Goal: Navigation & Orientation: Understand site structure

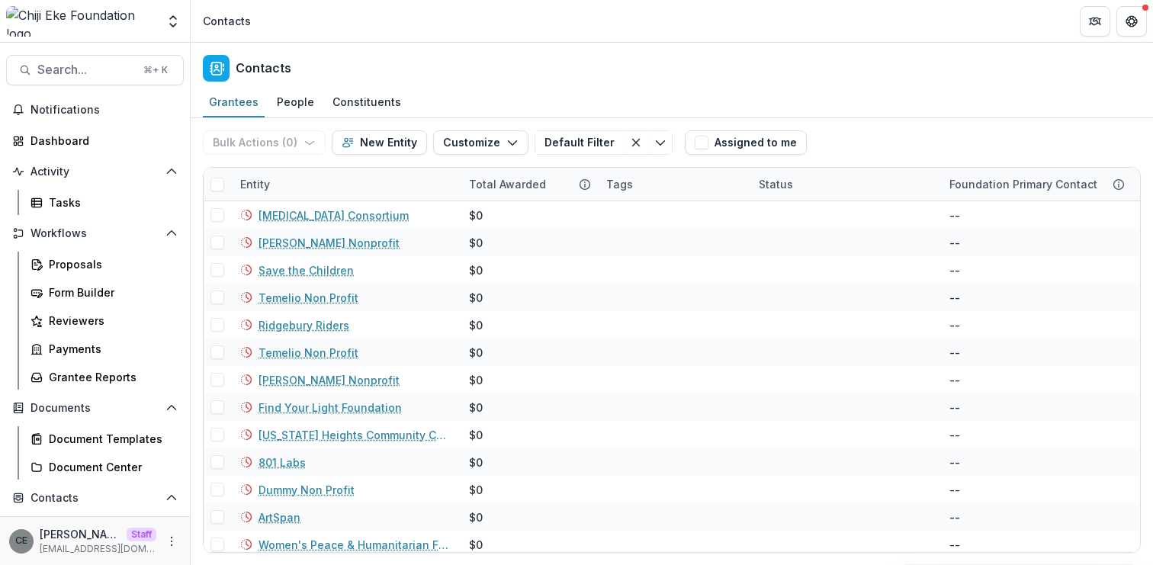
scroll to position [200, 0]
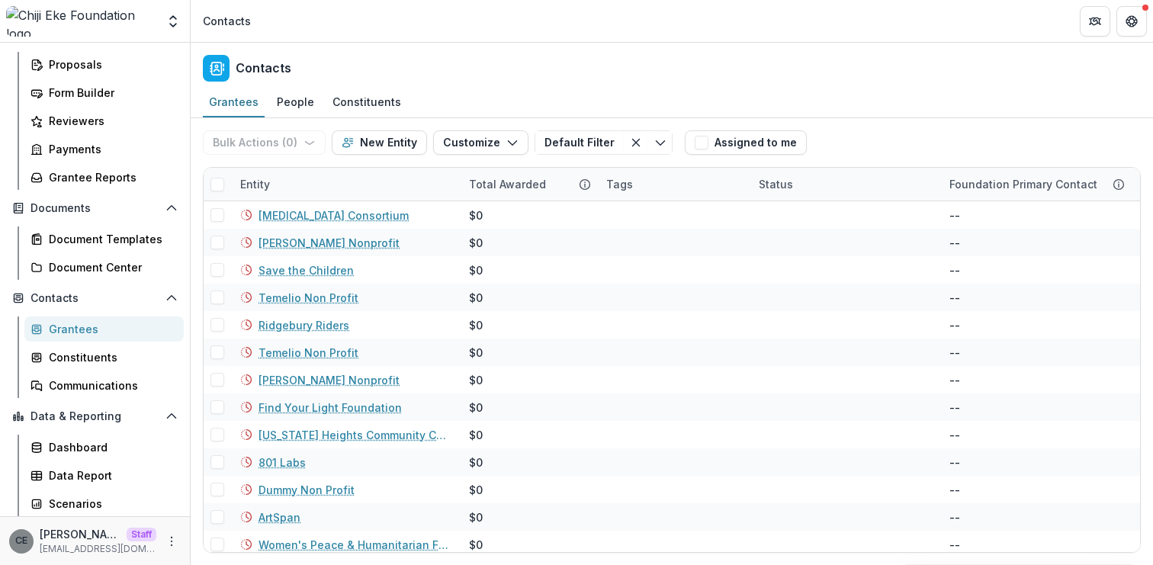
click at [98, 326] on div "Grantees" at bounding box center [110, 329] width 123 height 16
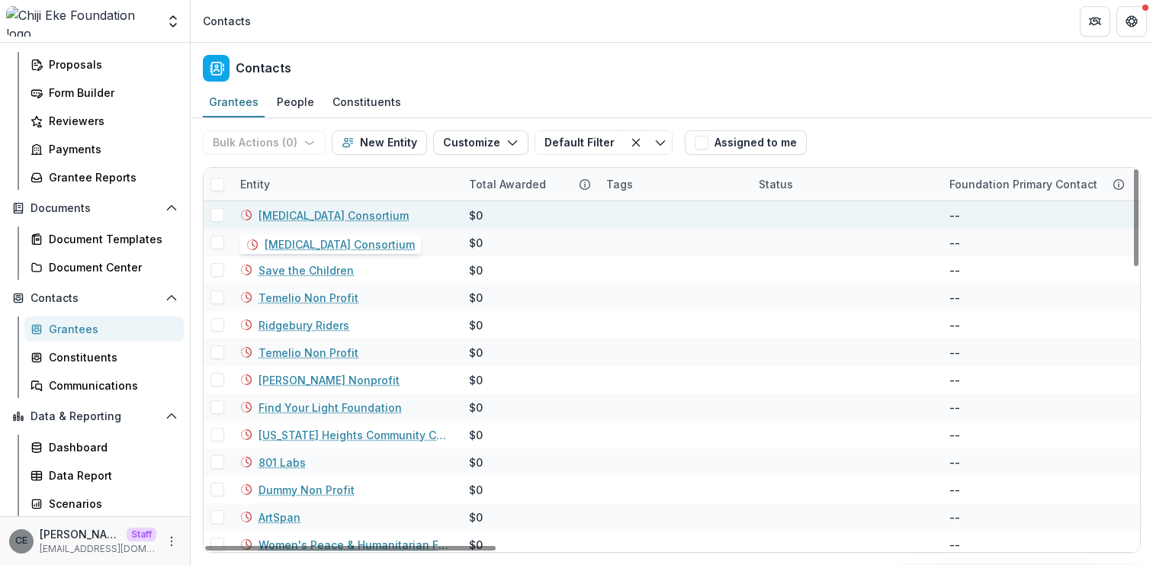
click at [319, 215] on link "[MEDICAL_DATA] Consortium" at bounding box center [333, 215] width 150 height 16
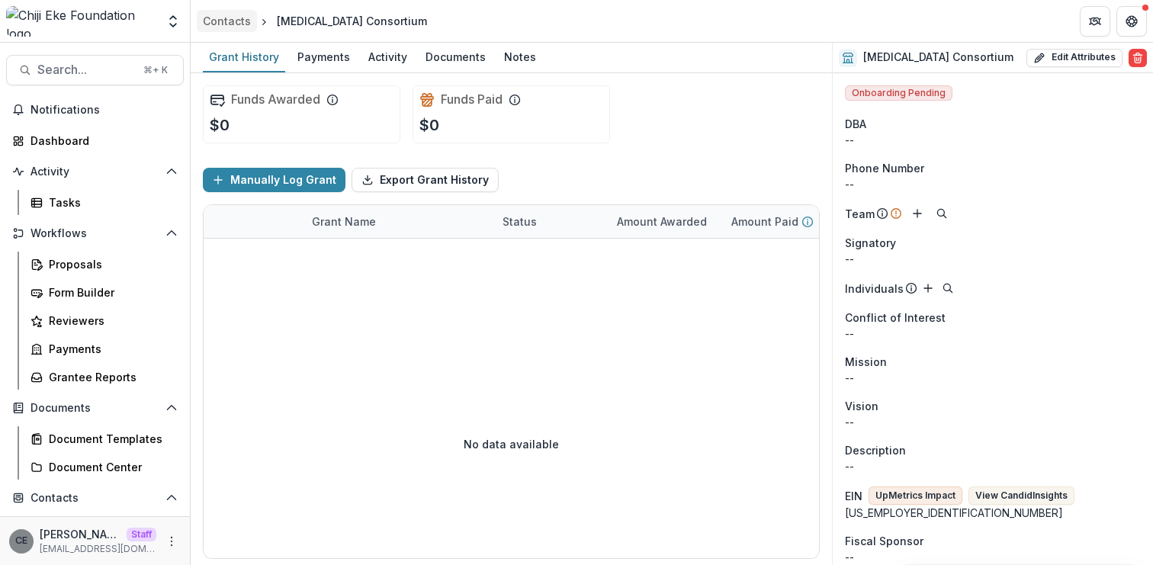
click at [234, 22] on div "Contacts" at bounding box center [227, 21] width 48 height 16
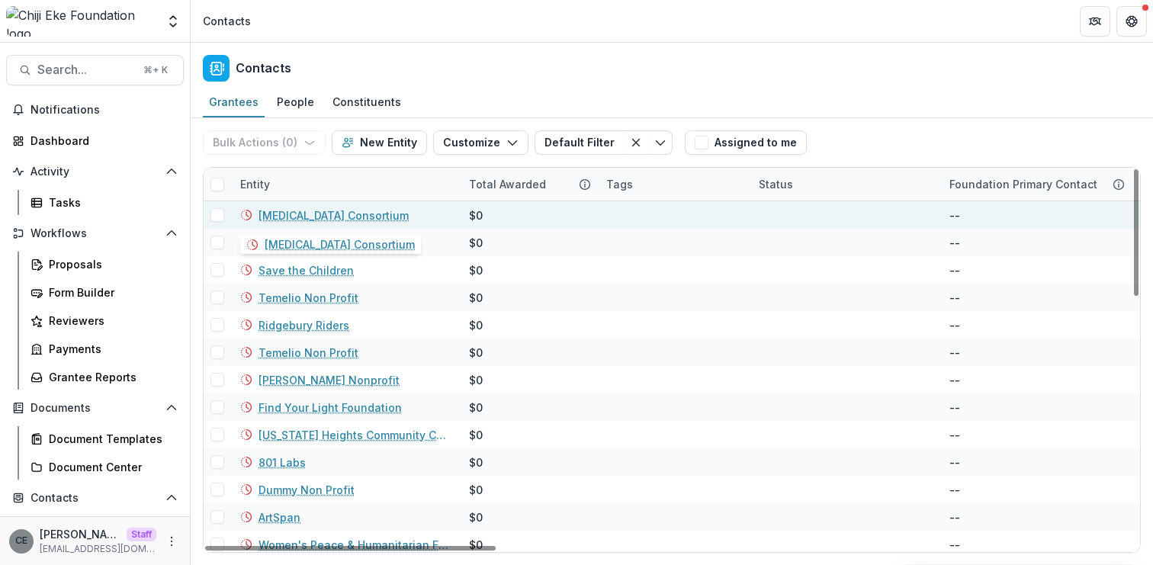
click at [328, 216] on link "[MEDICAL_DATA] Consortium" at bounding box center [333, 215] width 150 height 16
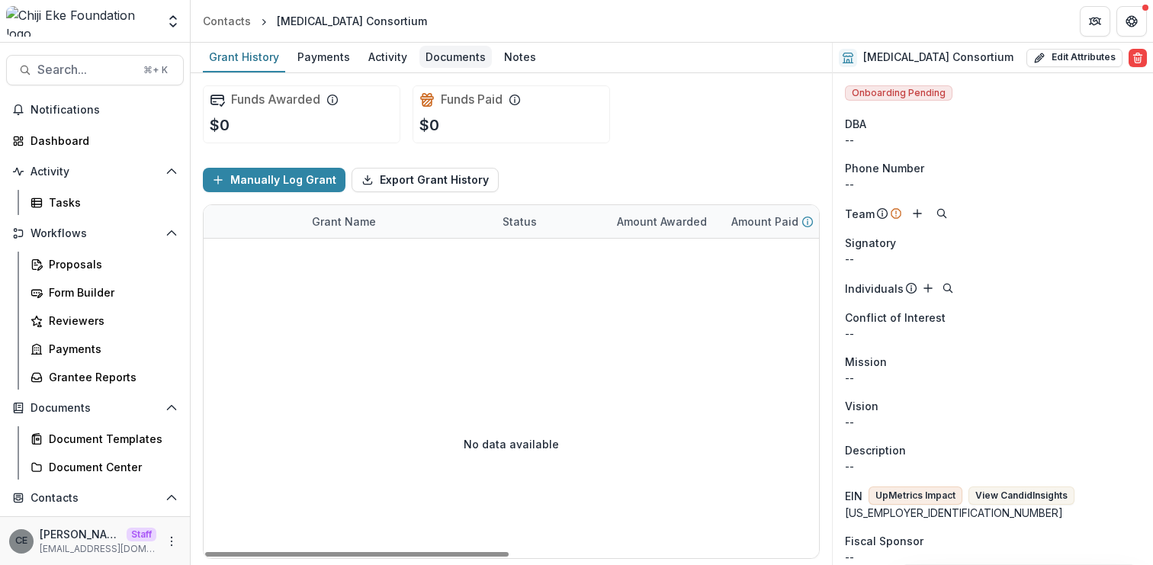
click at [454, 59] on div "Documents" at bounding box center [455, 57] width 72 height 22
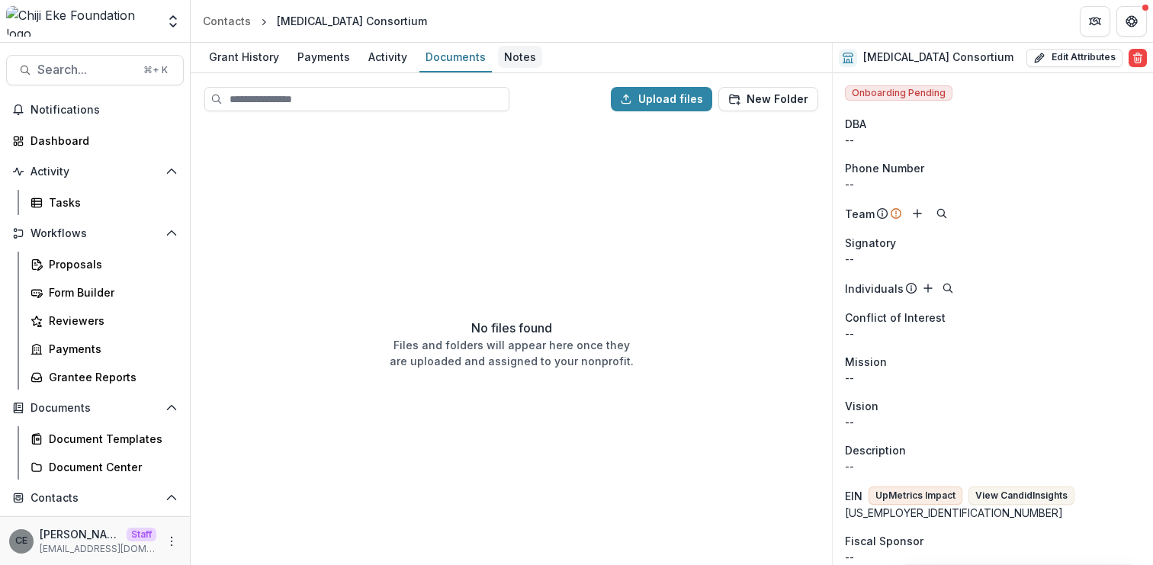
click at [513, 53] on div "Notes" at bounding box center [520, 57] width 44 height 22
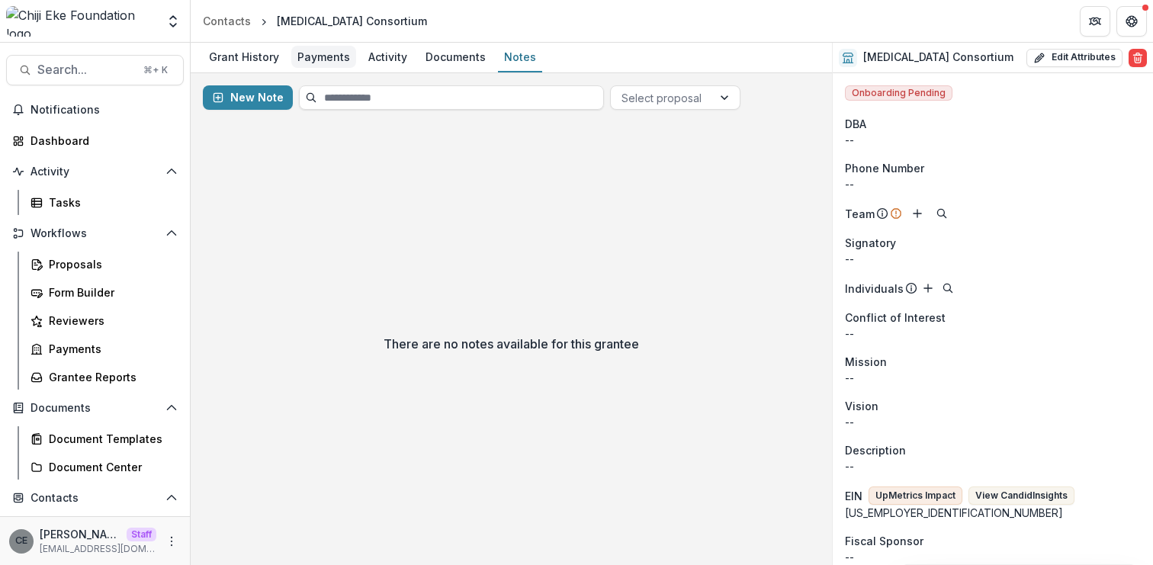
click at [329, 55] on div "Payments" at bounding box center [323, 57] width 65 height 22
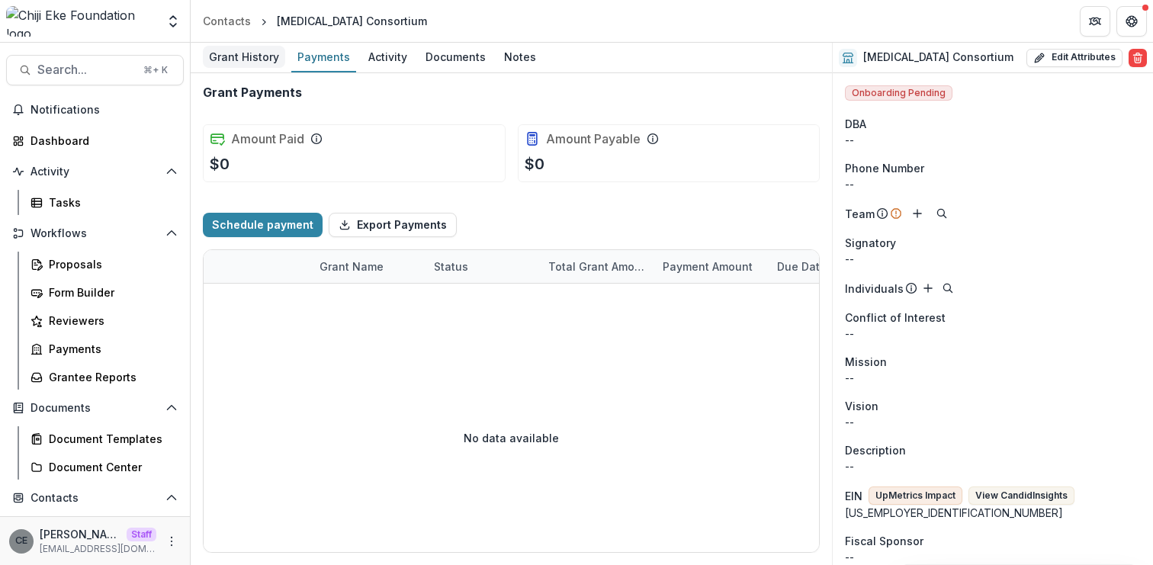
click at [251, 64] on div "Grant History" at bounding box center [244, 57] width 82 height 22
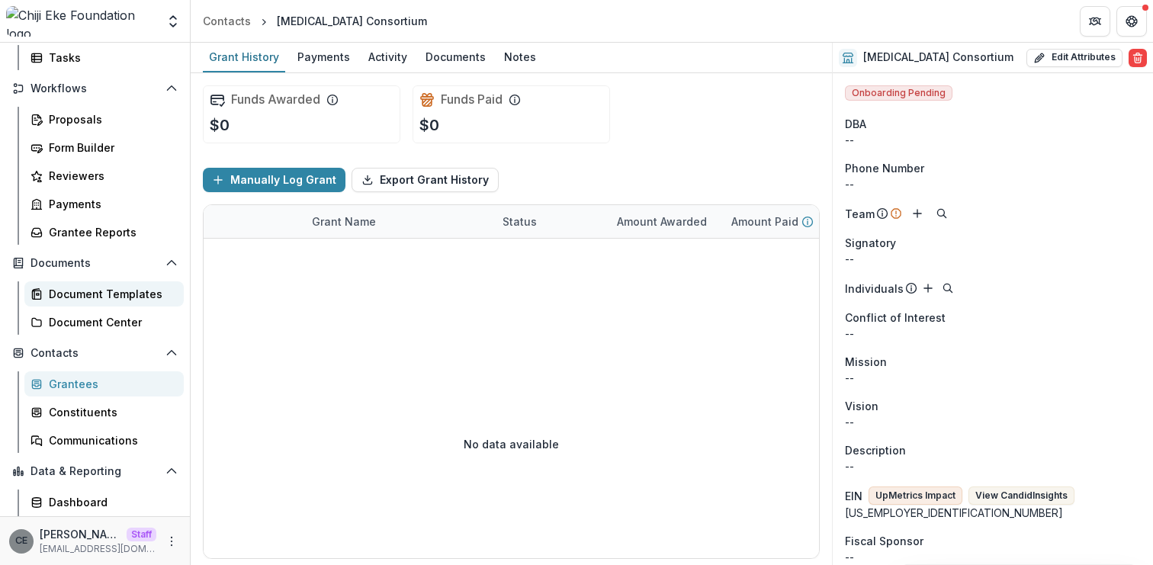
scroll to position [200, 0]
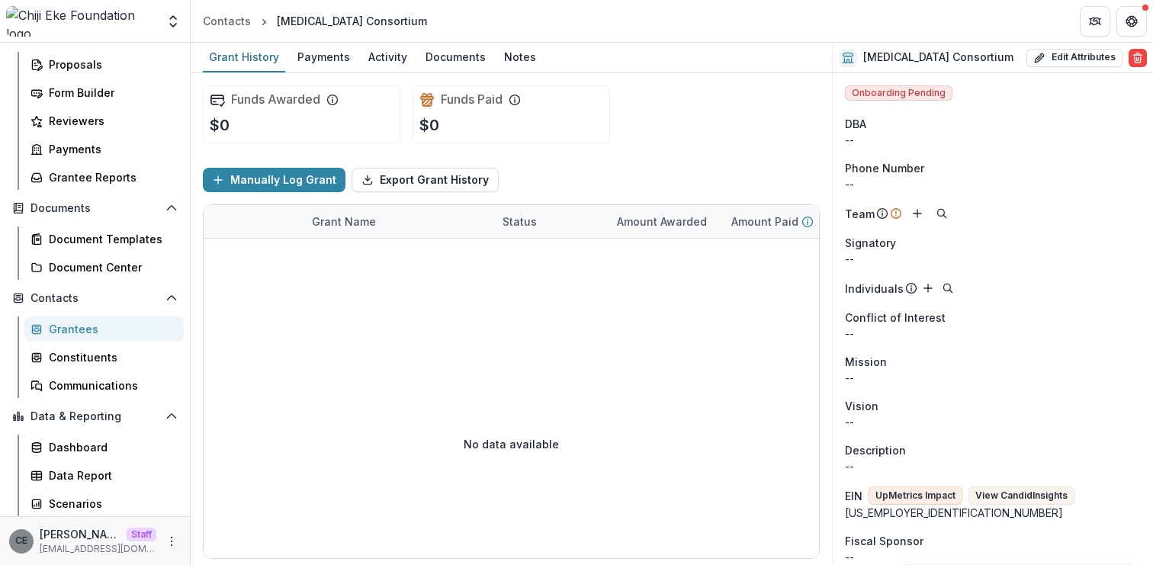
click at [91, 334] on div "Grantees" at bounding box center [110, 329] width 123 height 16
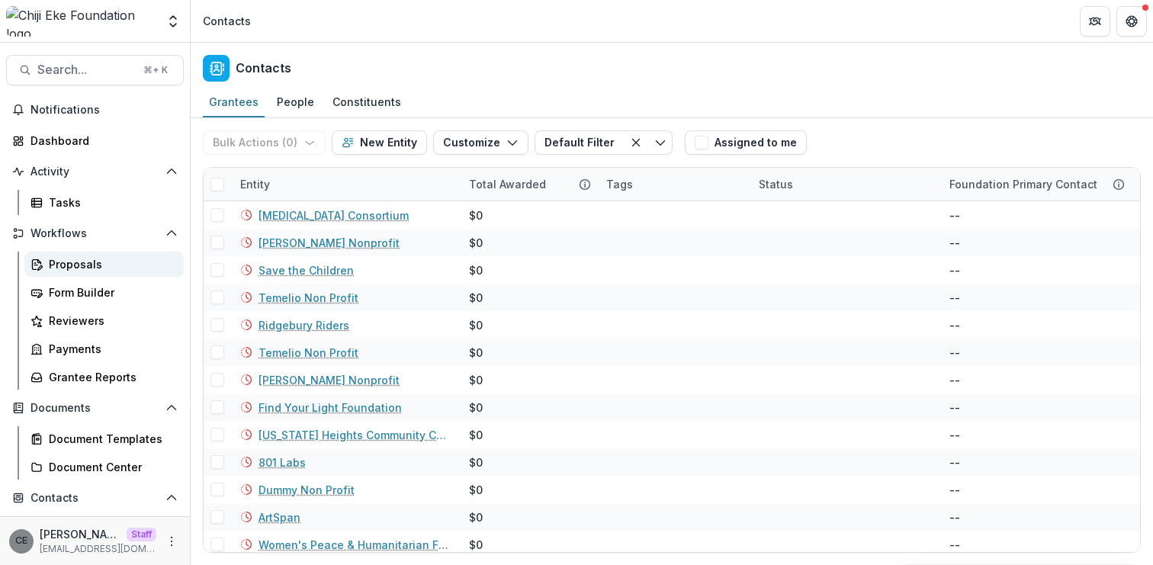
click at [69, 266] on div "Proposals" at bounding box center [110, 264] width 123 height 16
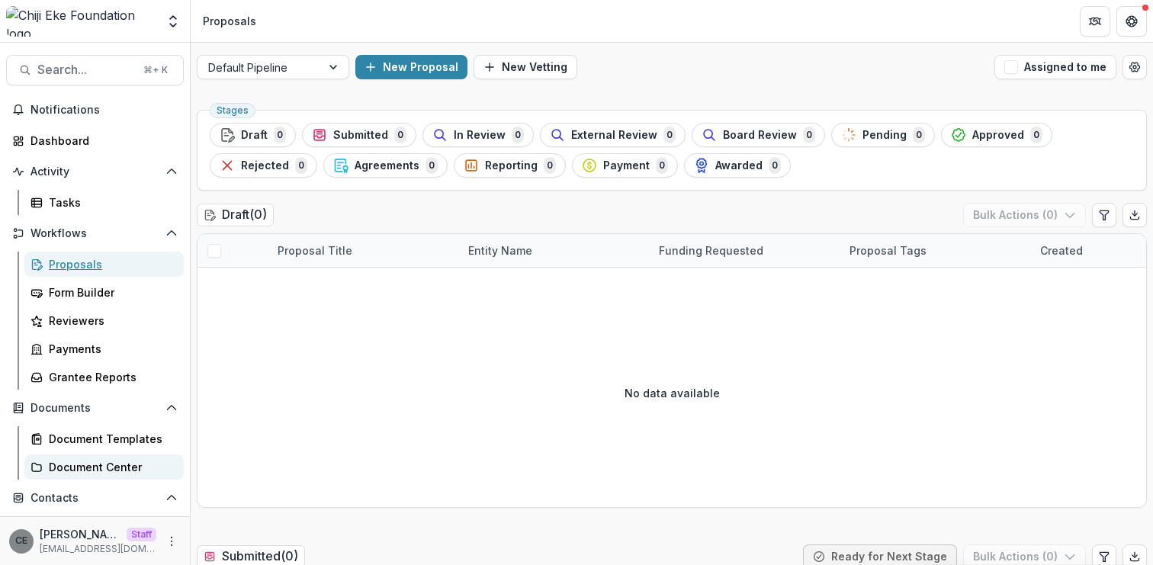
scroll to position [200, 0]
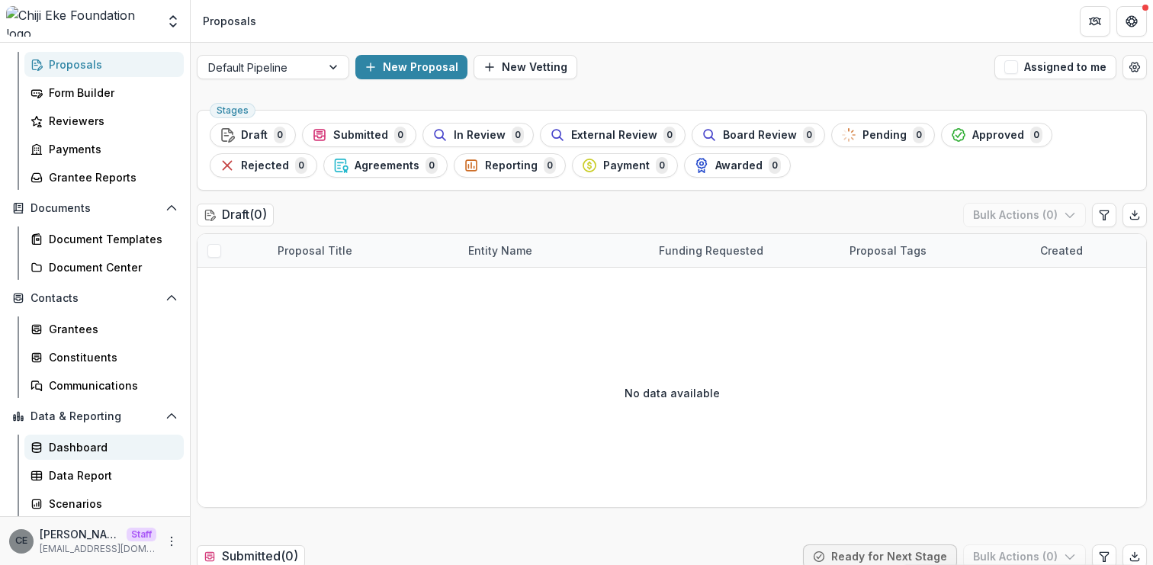
click at [101, 450] on div "Dashboard" at bounding box center [110, 447] width 123 height 16
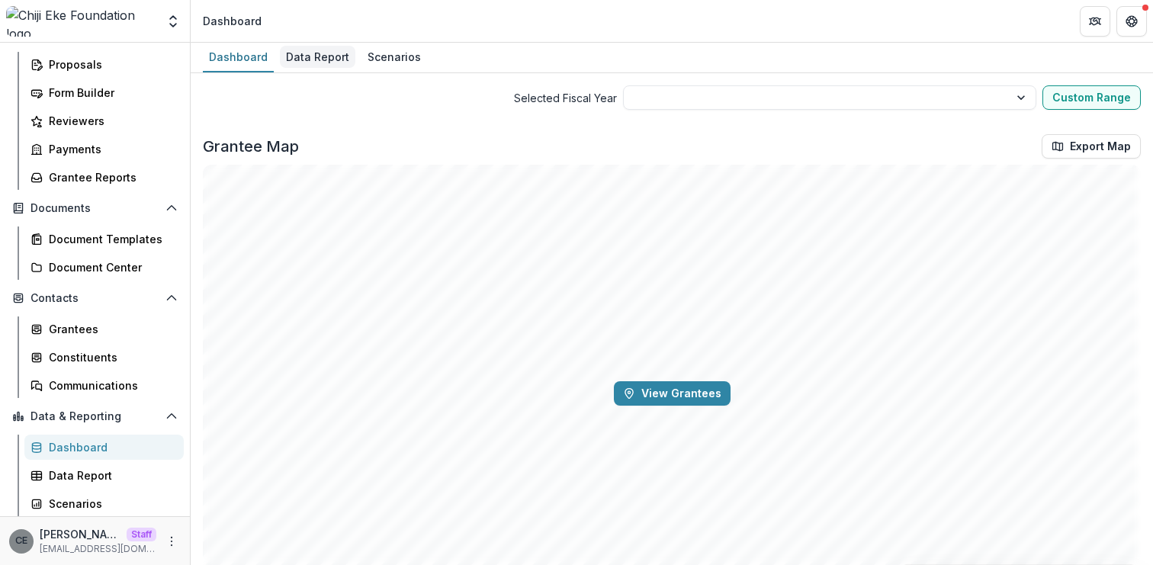
click at [332, 56] on div "Data Report" at bounding box center [317, 57] width 75 height 22
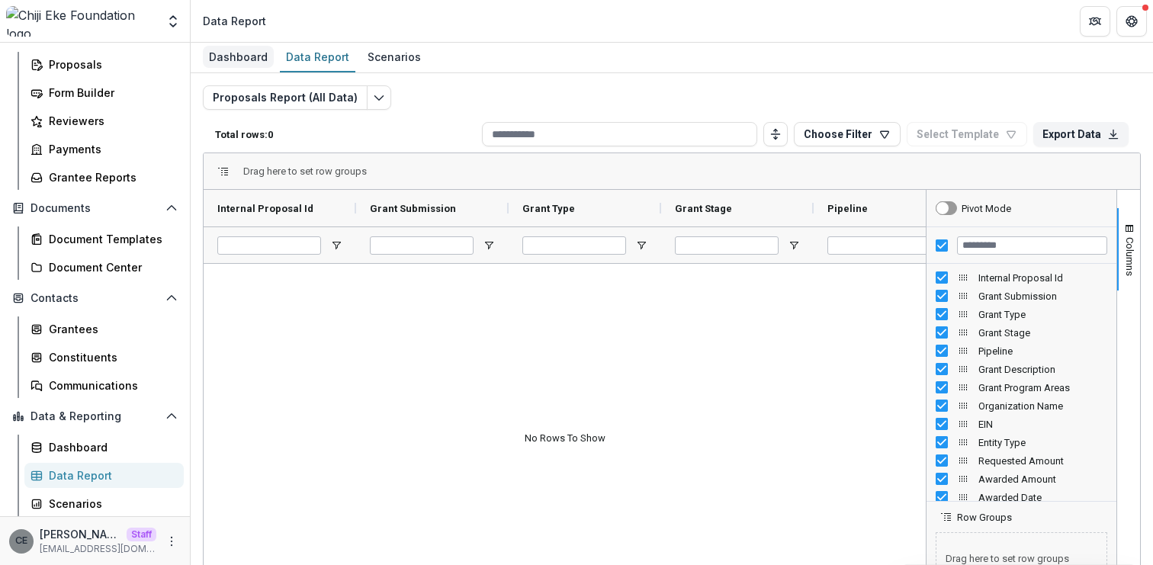
click at [263, 56] on div "Dashboard" at bounding box center [238, 57] width 71 height 22
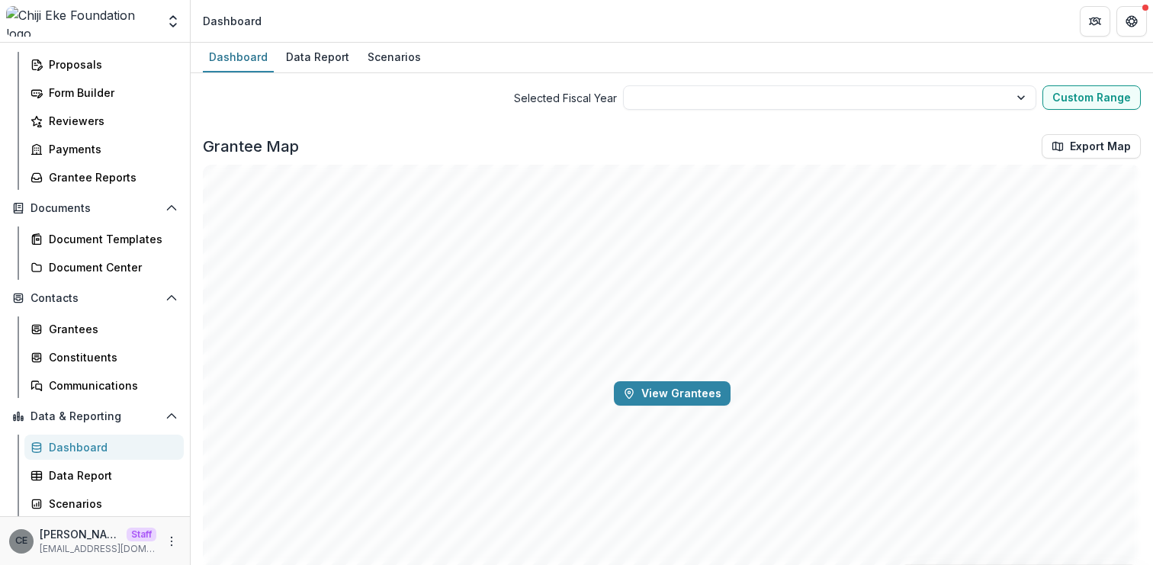
scroll to position [69, 0]
